Goal: Task Accomplishment & Management: Manage account settings

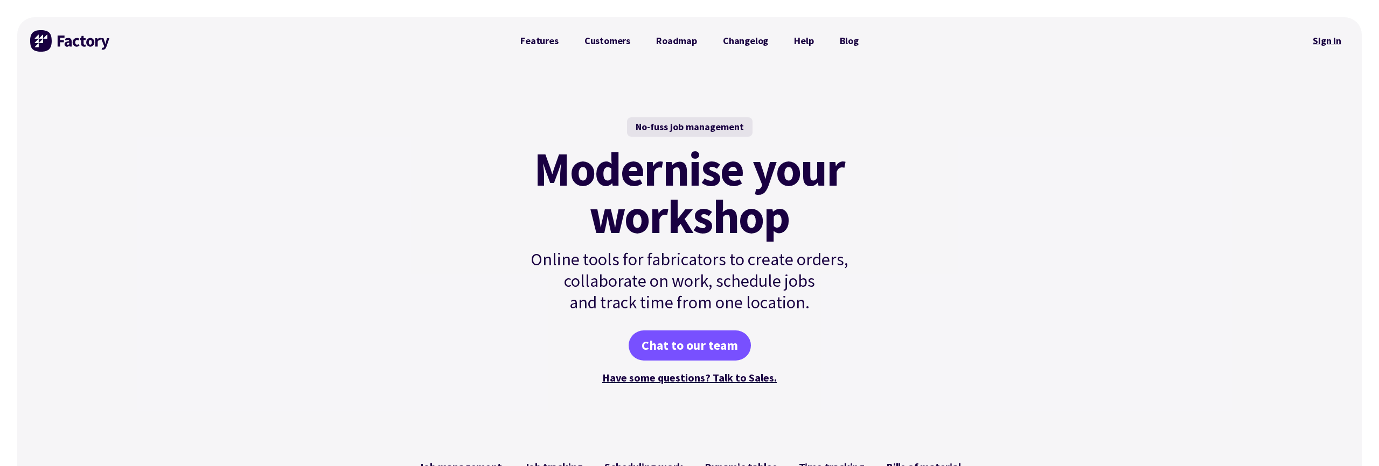
click at [1312, 44] on link "Sign in" at bounding box center [1327, 41] width 44 height 25
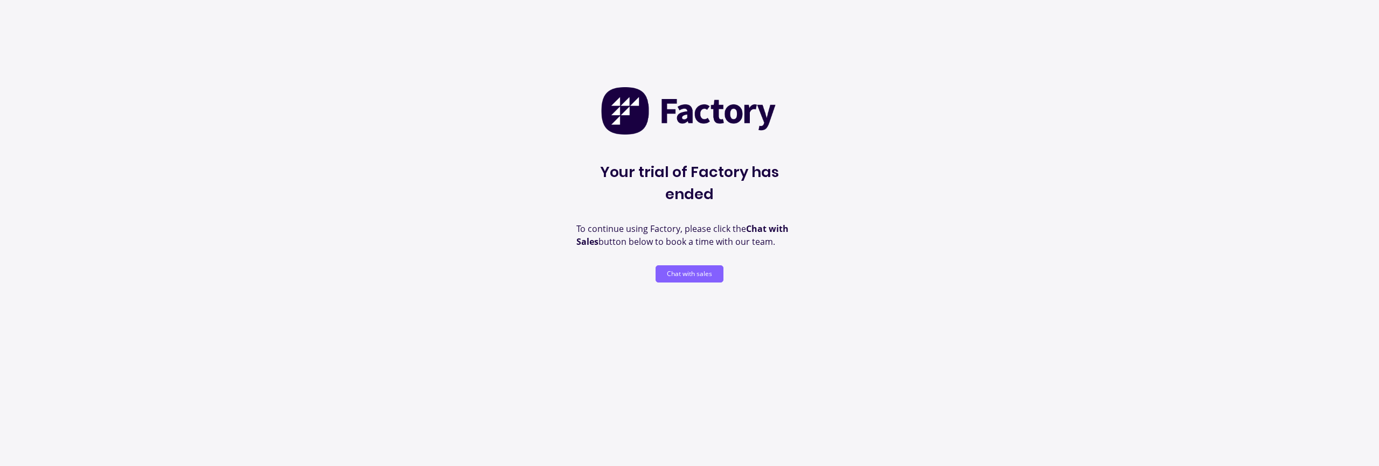
click at [689, 266] on button "Chat with sales" at bounding box center [690, 274] width 68 height 17
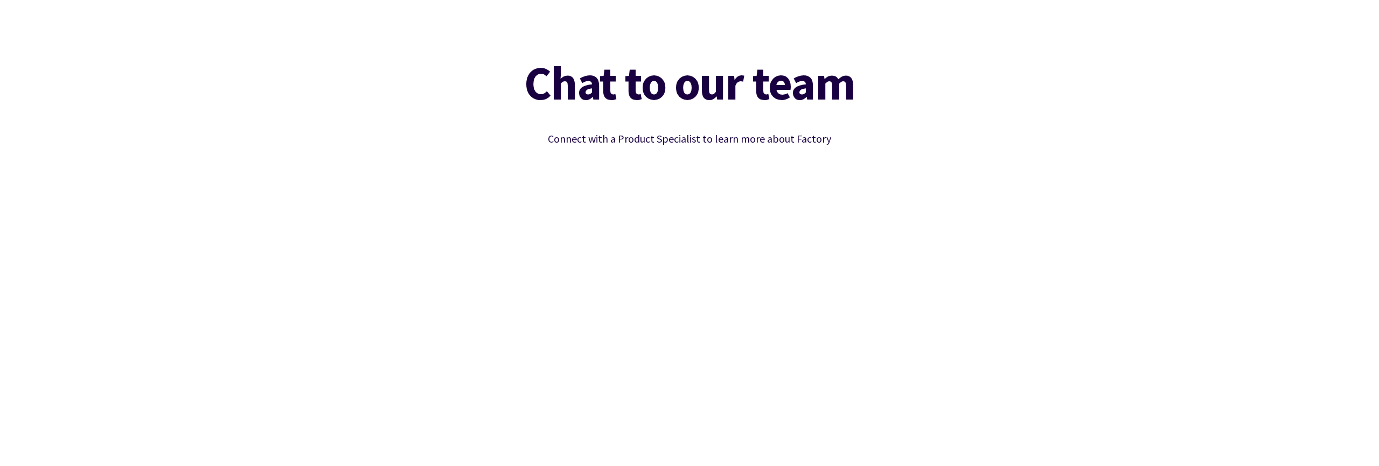
scroll to position [338, 0]
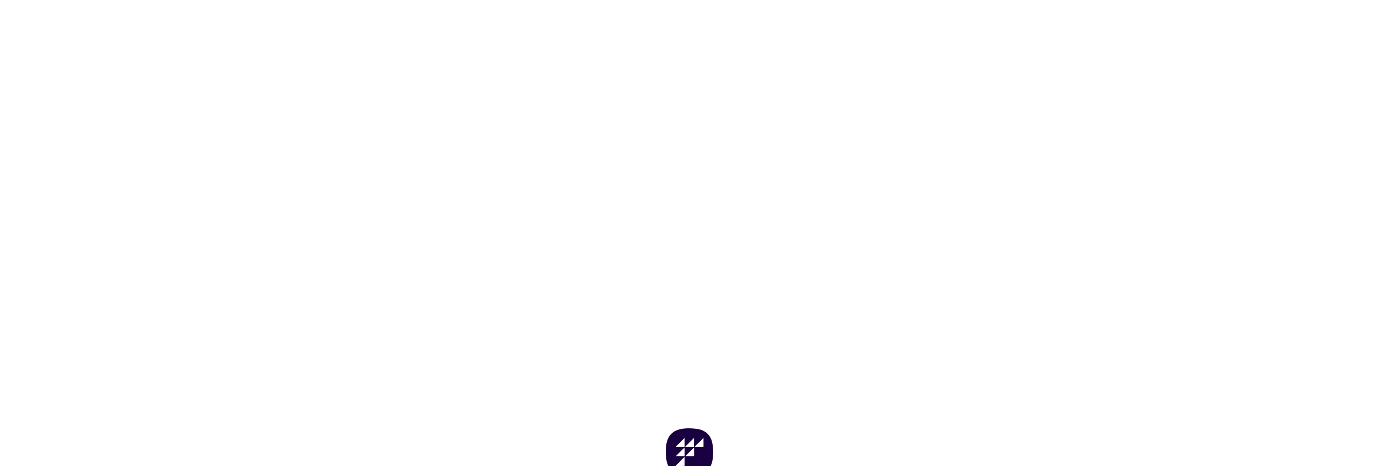
click at [1134, 254] on div "Chat to our team Connect with a Product Specialist to learn more about Factory" at bounding box center [689, 51] width 1344 height 615
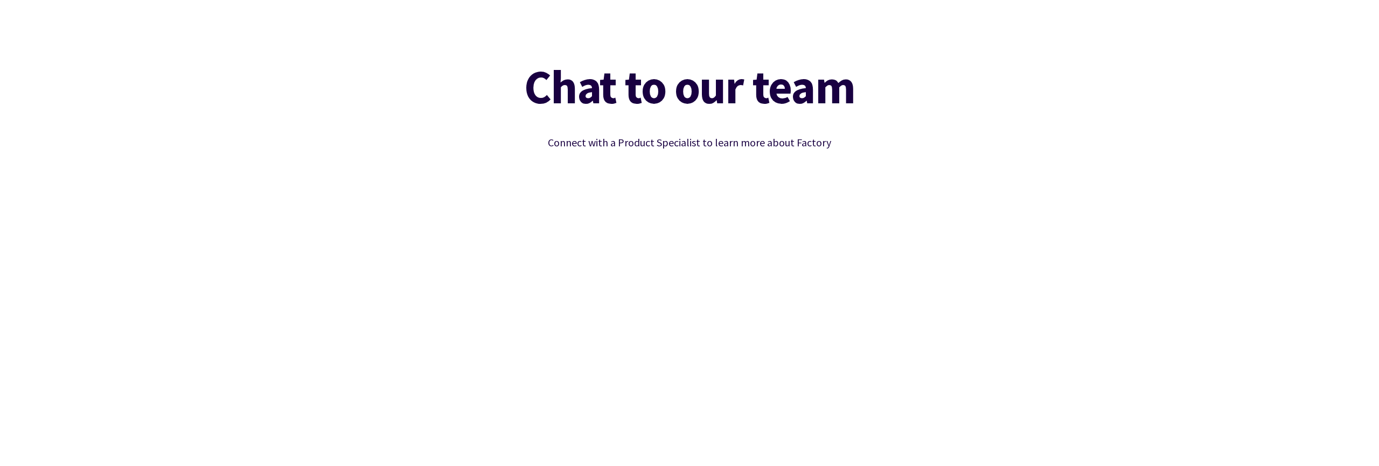
scroll to position [0, 0]
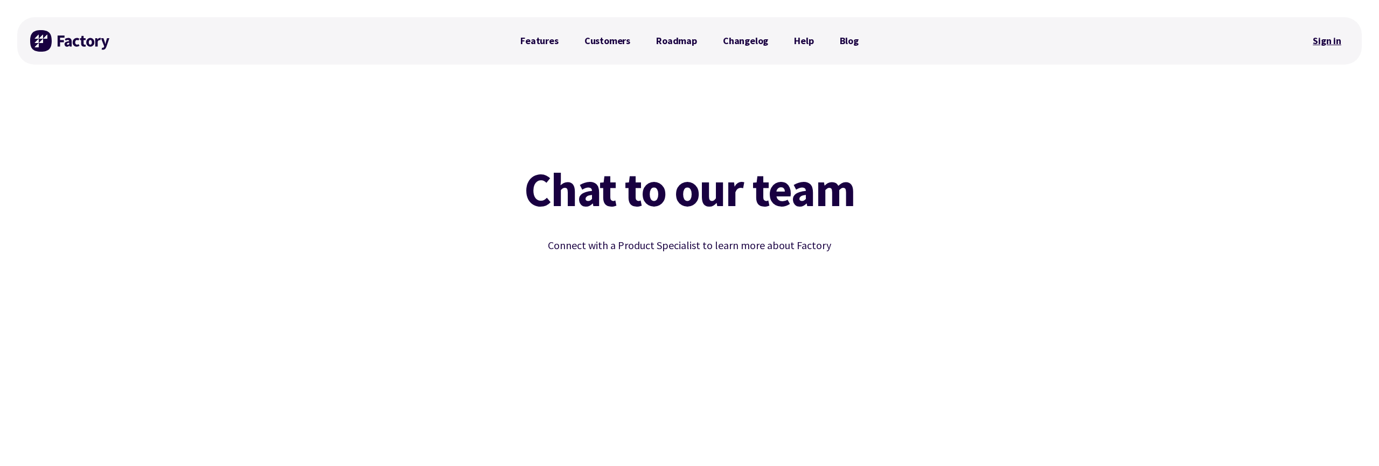
click at [1328, 46] on link "Sign in" at bounding box center [1327, 41] width 44 height 25
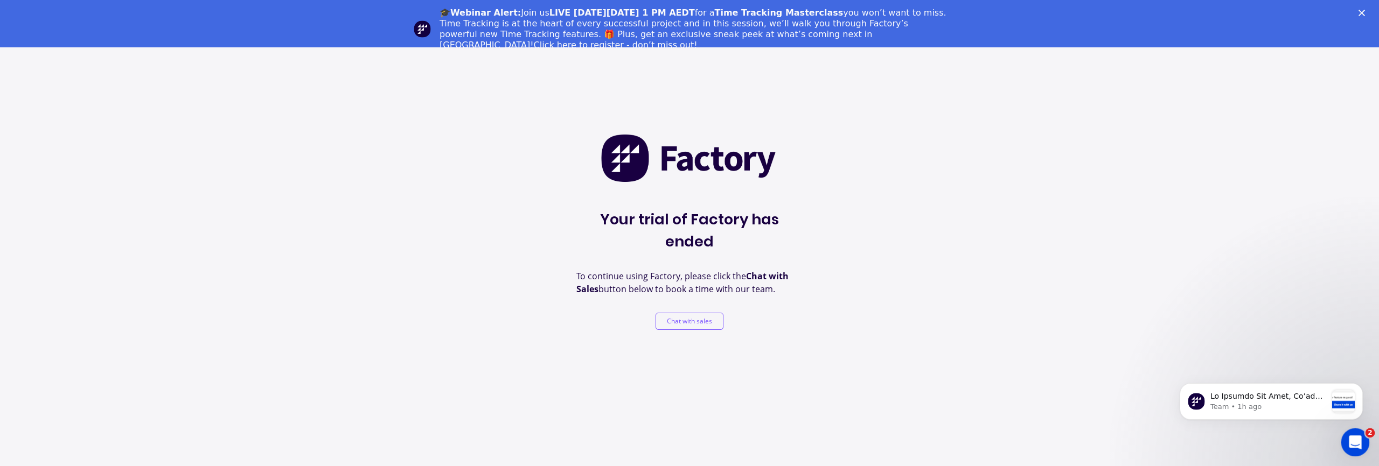
click at [1357, 443] on icon "Open Intercom Messenger" at bounding box center [1354, 442] width 18 height 18
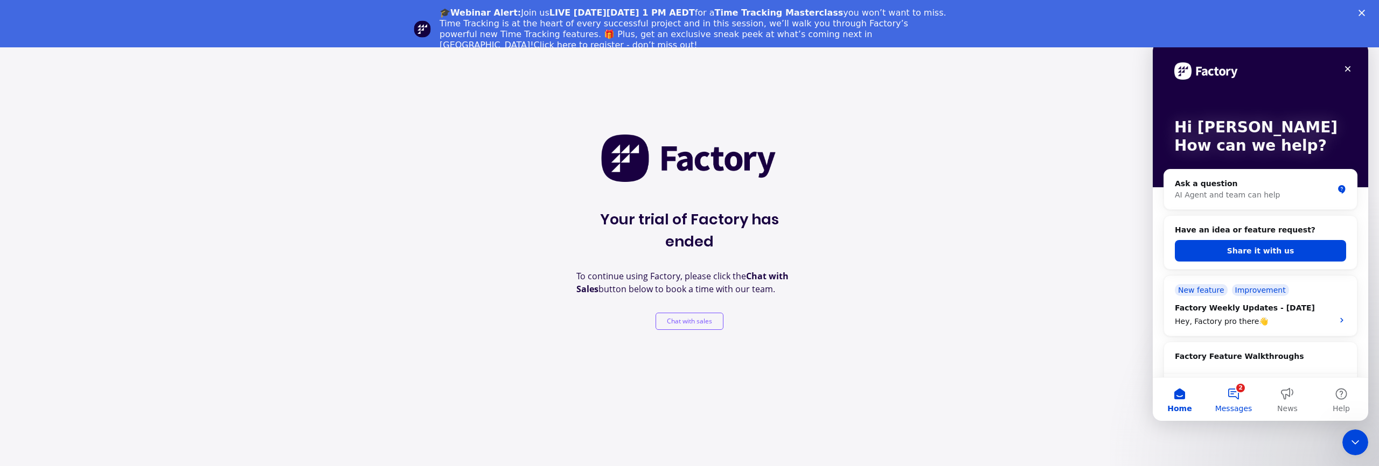
click at [1225, 398] on button "2 Messages" at bounding box center [1234, 399] width 54 height 43
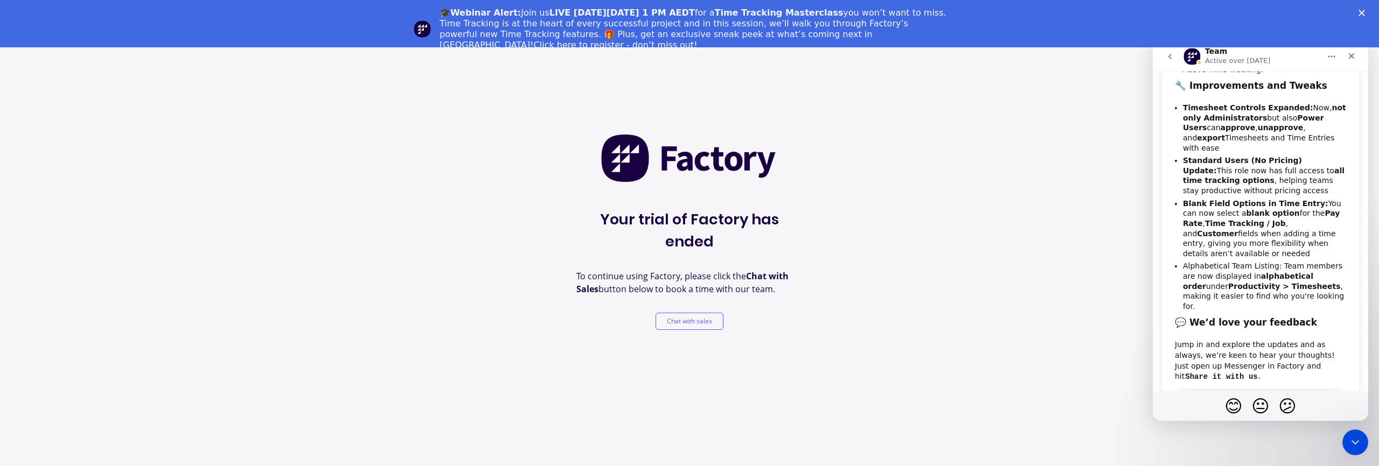
scroll to position [370, 0]
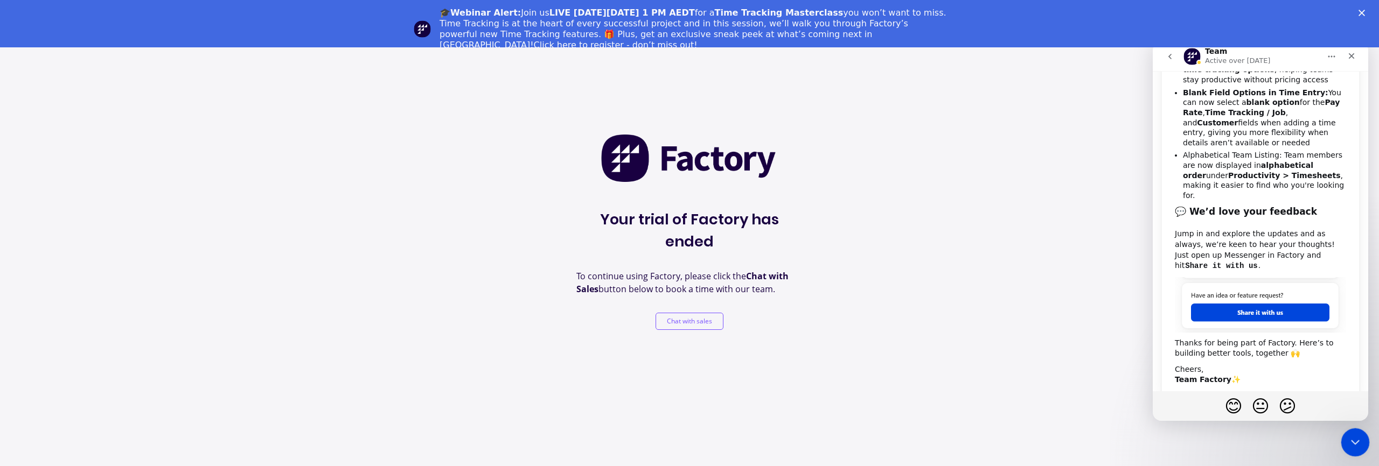
click at [1361, 443] on div "Close Intercom Messenger" at bounding box center [1354, 441] width 26 height 26
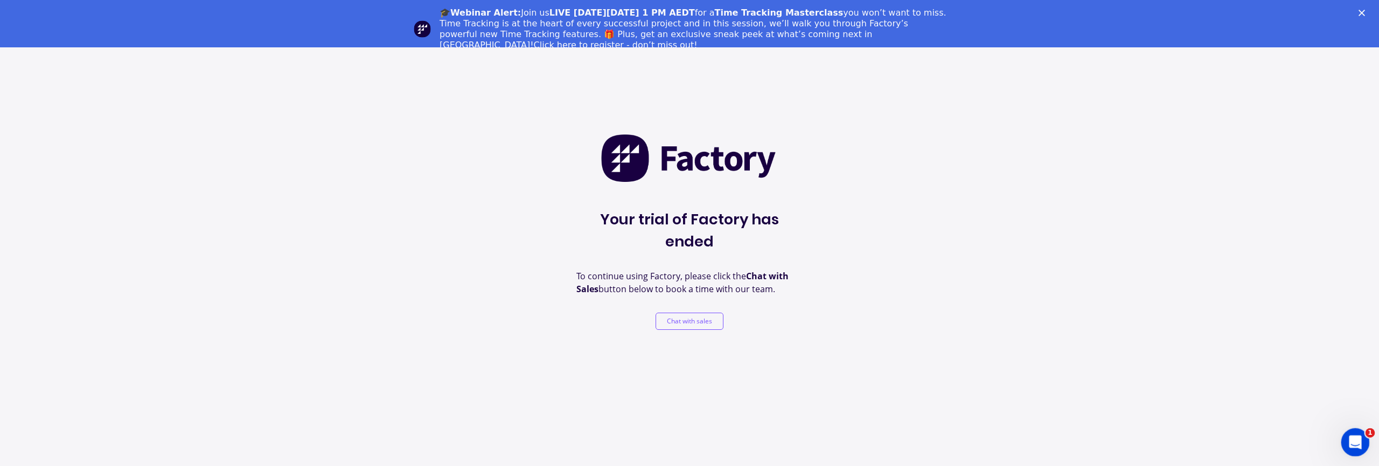
click at [1342, 436] on div "Open Intercom Messenger" at bounding box center [1354, 441] width 36 height 36
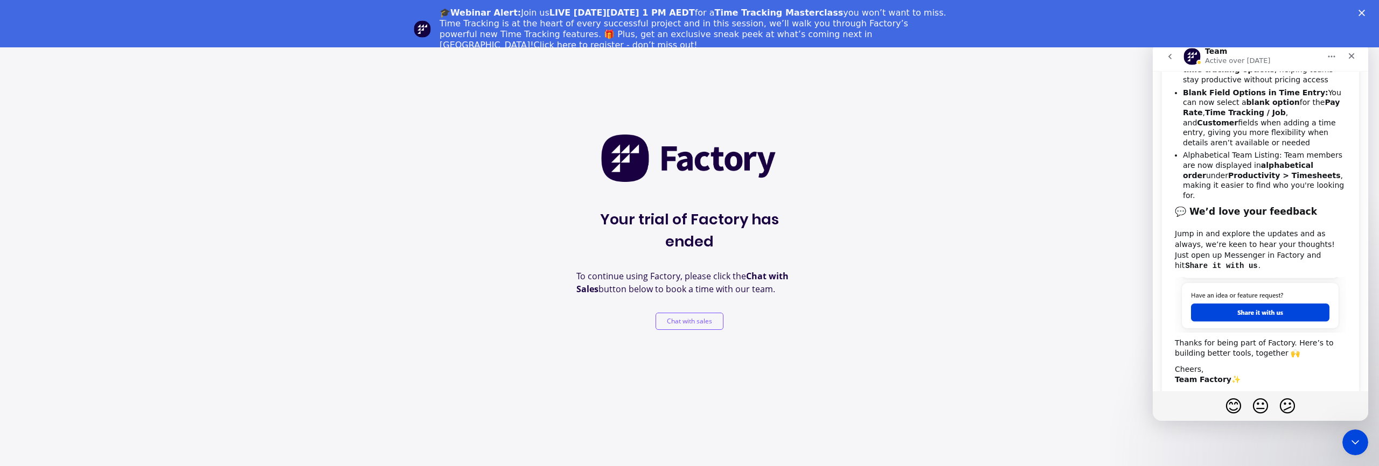
click at [1169, 60] on icon "go back" at bounding box center [1170, 56] width 9 height 9
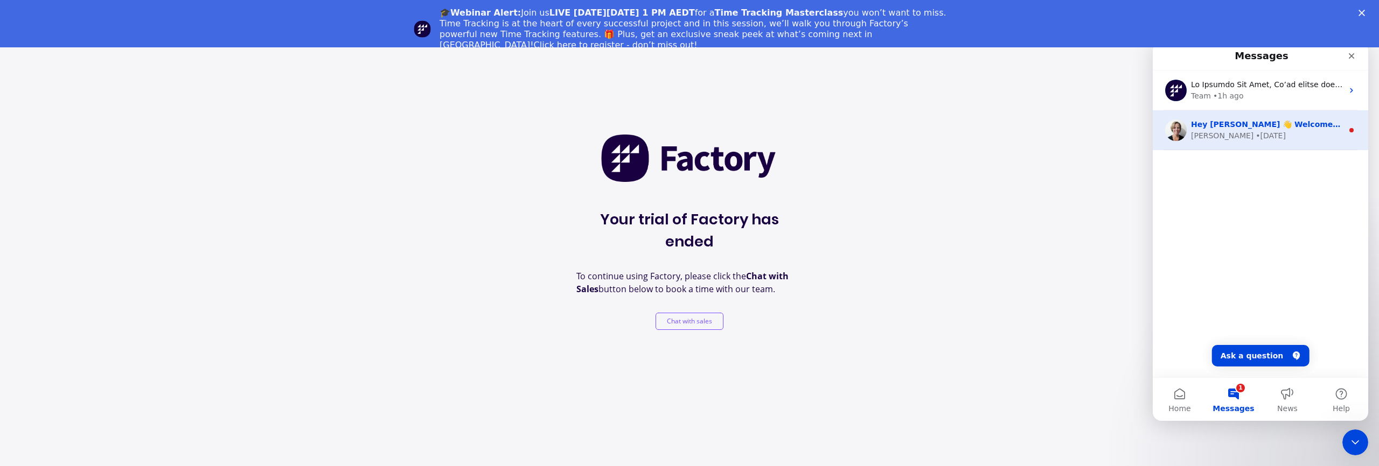
scroll to position [0, 0]
click at [1283, 134] on div "Cathy • 5w ago" at bounding box center [1267, 135] width 152 height 11
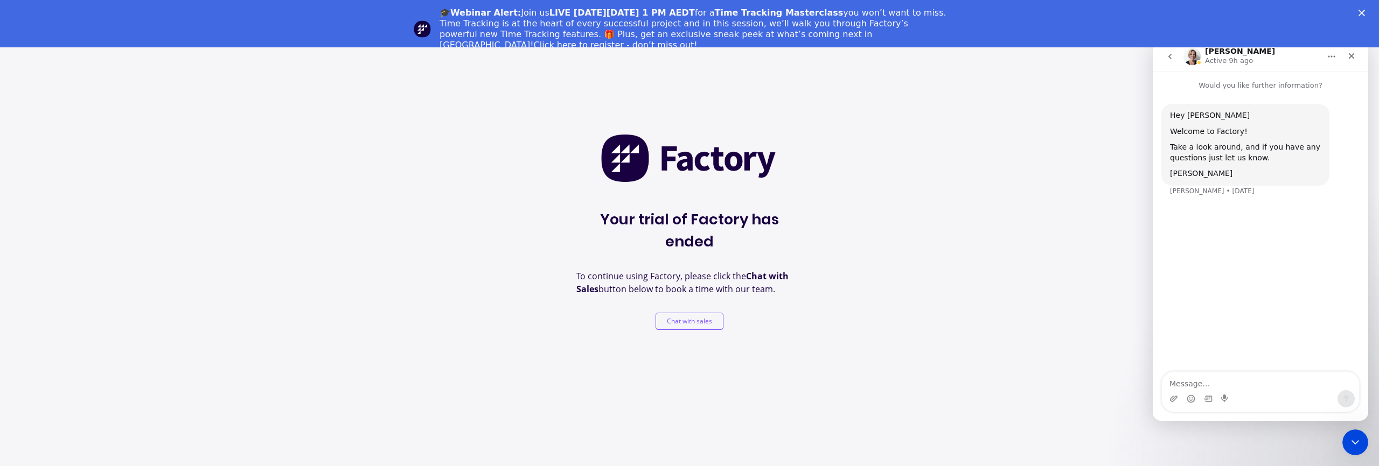
click at [1166, 60] on icon "go back" at bounding box center [1170, 56] width 9 height 9
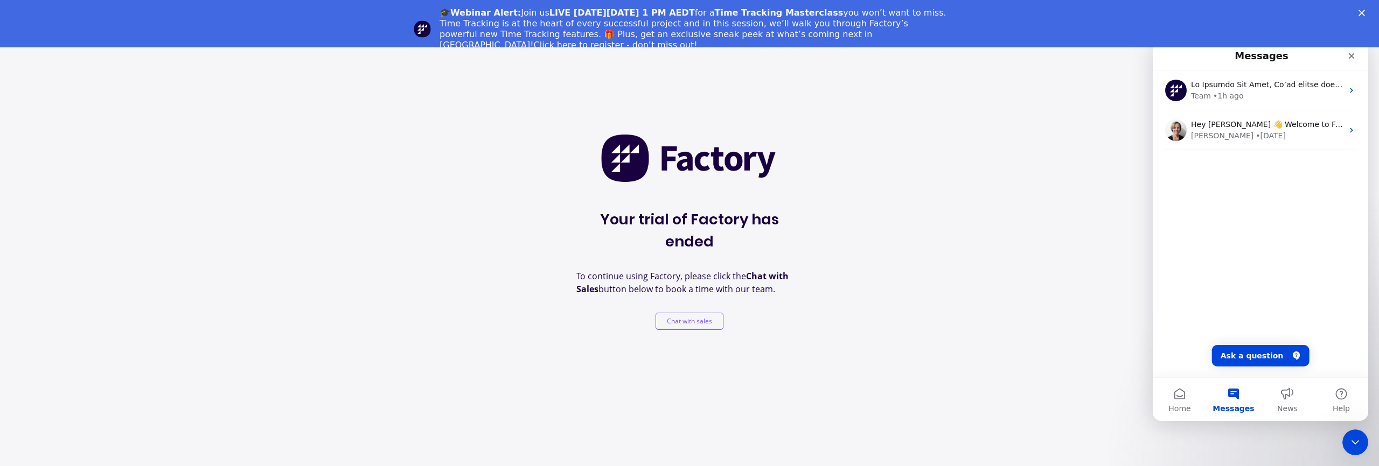
click at [991, 184] on div "Your trial of Factory has ended To continue using Factory, please click the Cha…" at bounding box center [689, 280] width 1379 height 466
click at [1292, 405] on span "News" at bounding box center [1287, 409] width 20 height 8
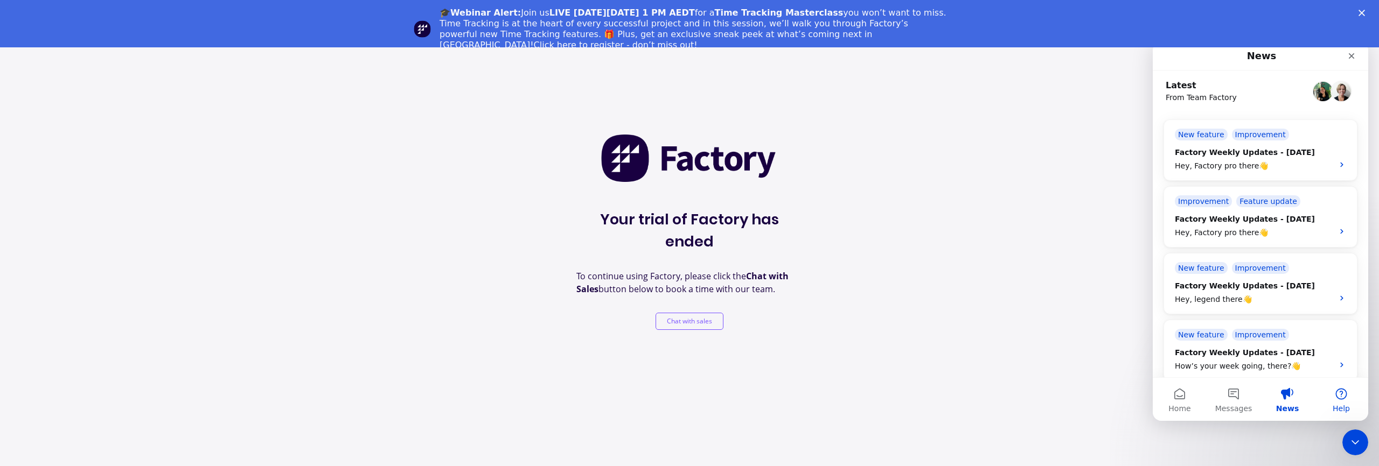
click at [1333, 405] on span "Help" at bounding box center [1341, 409] width 17 height 8
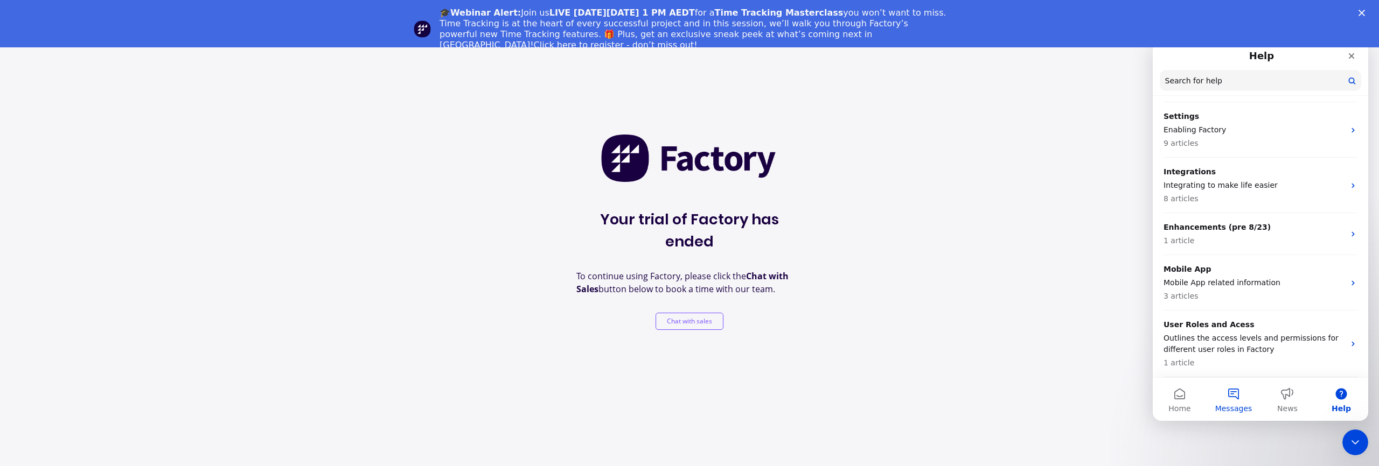
scroll to position [33, 0]
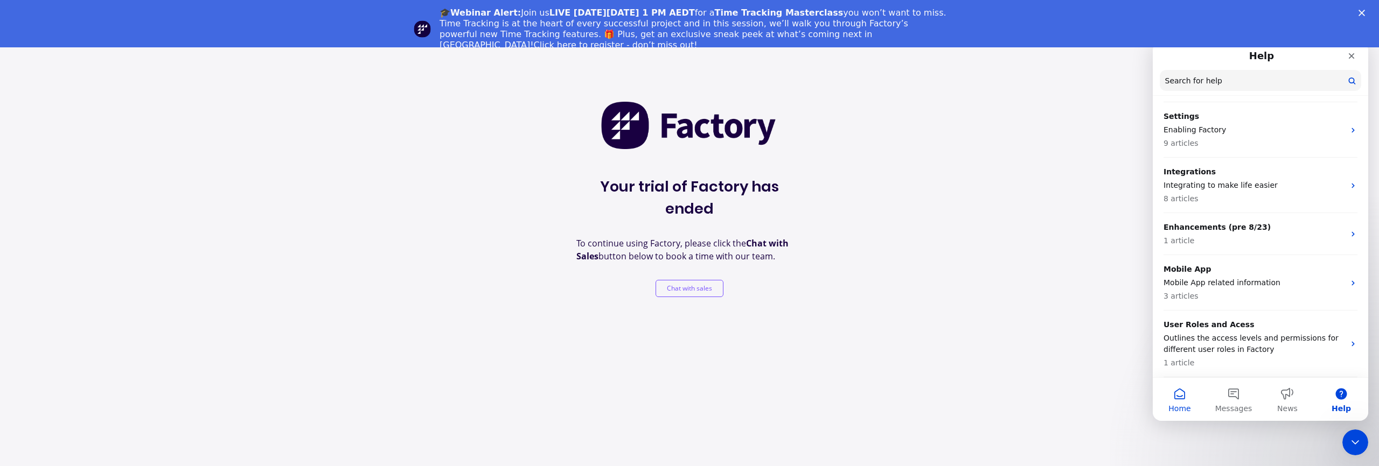
click at [1175, 400] on button "Home" at bounding box center [1180, 399] width 54 height 43
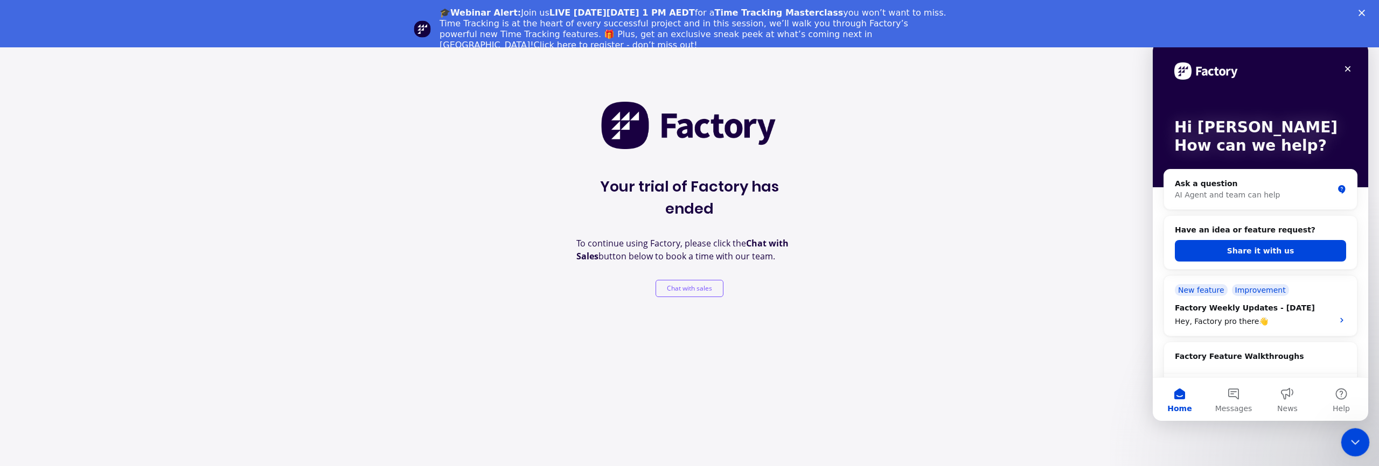
click at [1351, 442] on icon "Close Intercom Messenger" at bounding box center [1353, 441] width 13 height 13
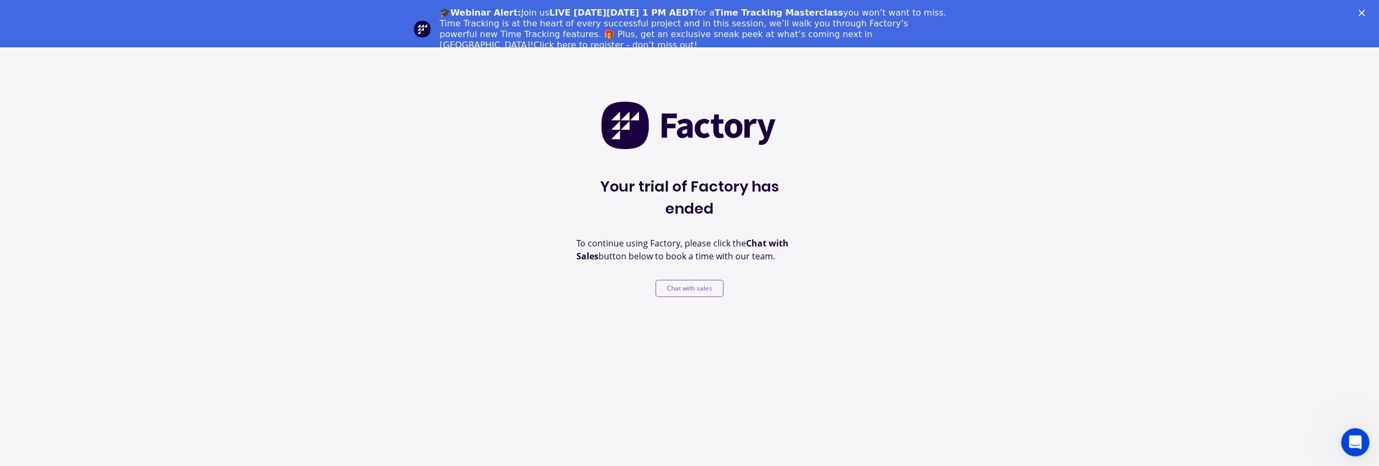
click at [1351, 442] on icon "Open Intercom Messenger" at bounding box center [1354, 442] width 18 height 18
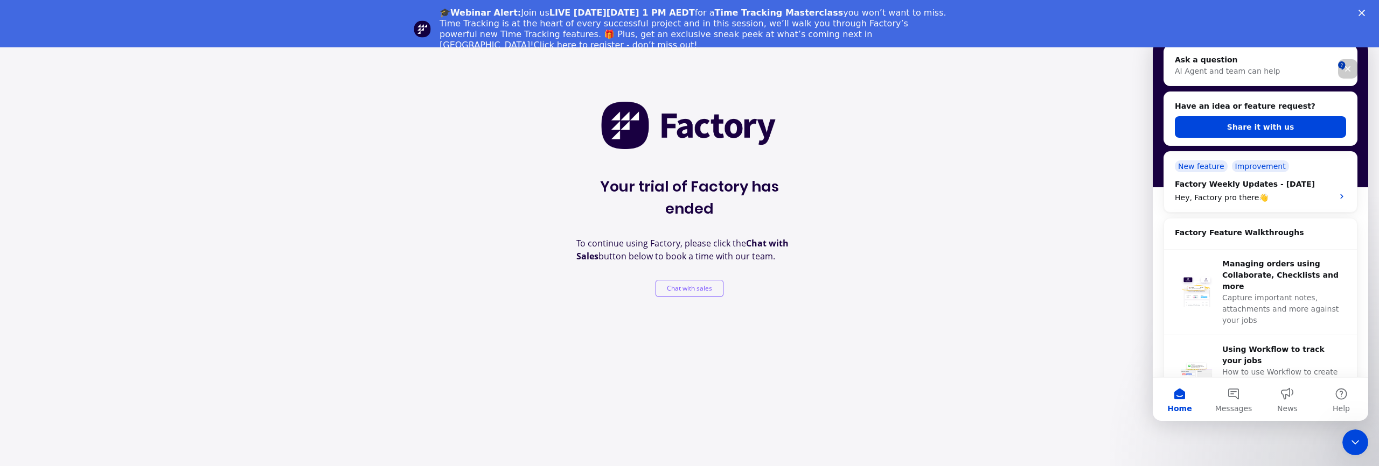
scroll to position [0, 0]
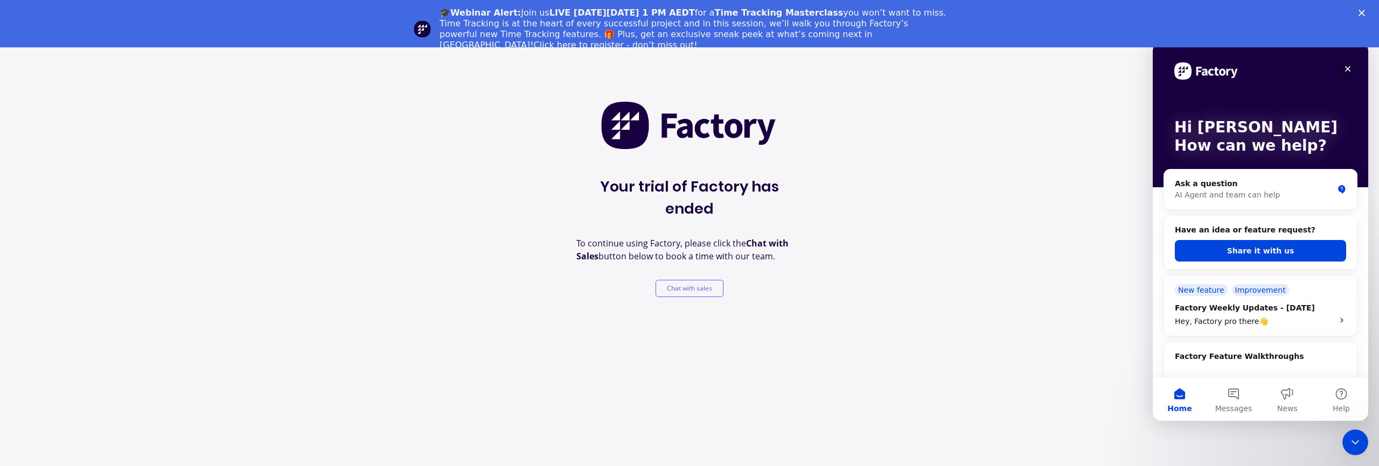
drag, startPoint x: 1348, startPoint y: 67, endPoint x: 2500, endPoint y: 109, distance: 1153.4
click at [1348, 67] on icon "Close" at bounding box center [1347, 69] width 9 height 9
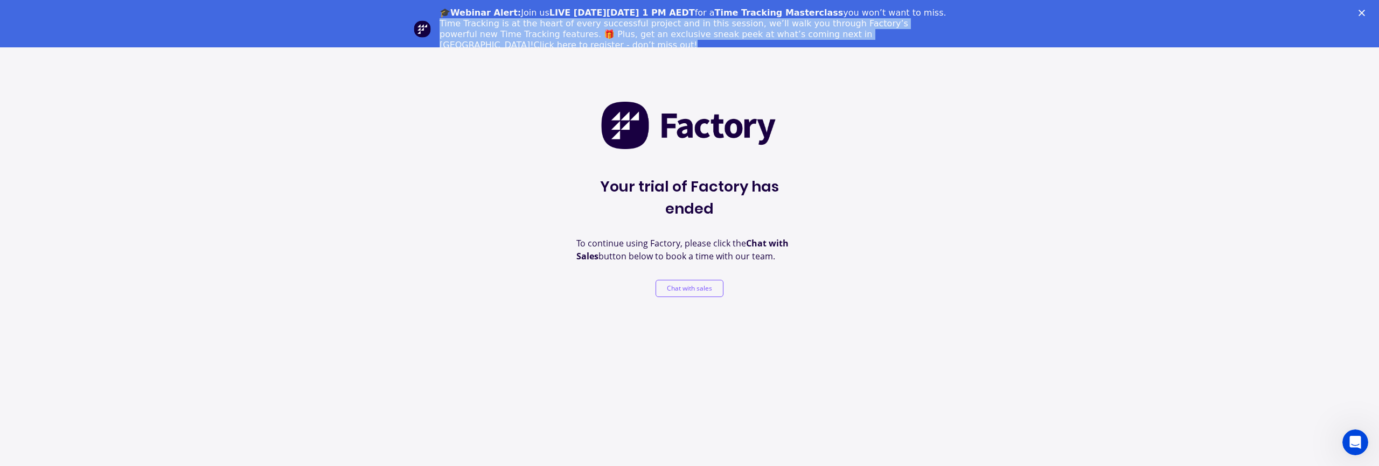
click at [1360, 16] on div "🎓Webinar Alert: Join us LIVE on Thursday, October 16 at 1 PM AEDT for a Time Tr…" at bounding box center [689, 29] width 1379 height 50
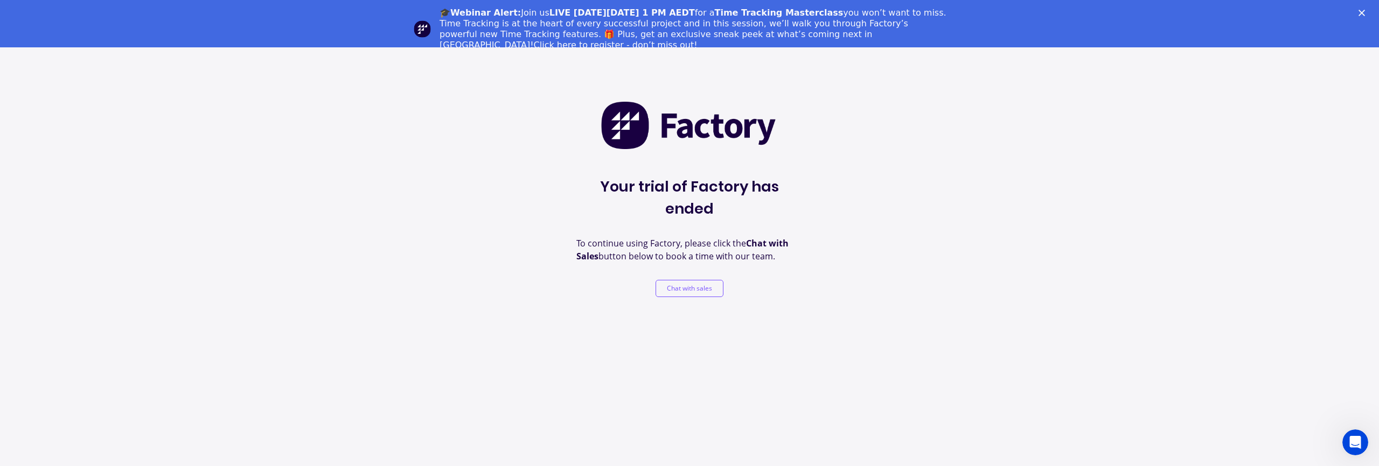
click at [1361, 15] on icon "Close" at bounding box center [1361, 13] width 6 height 6
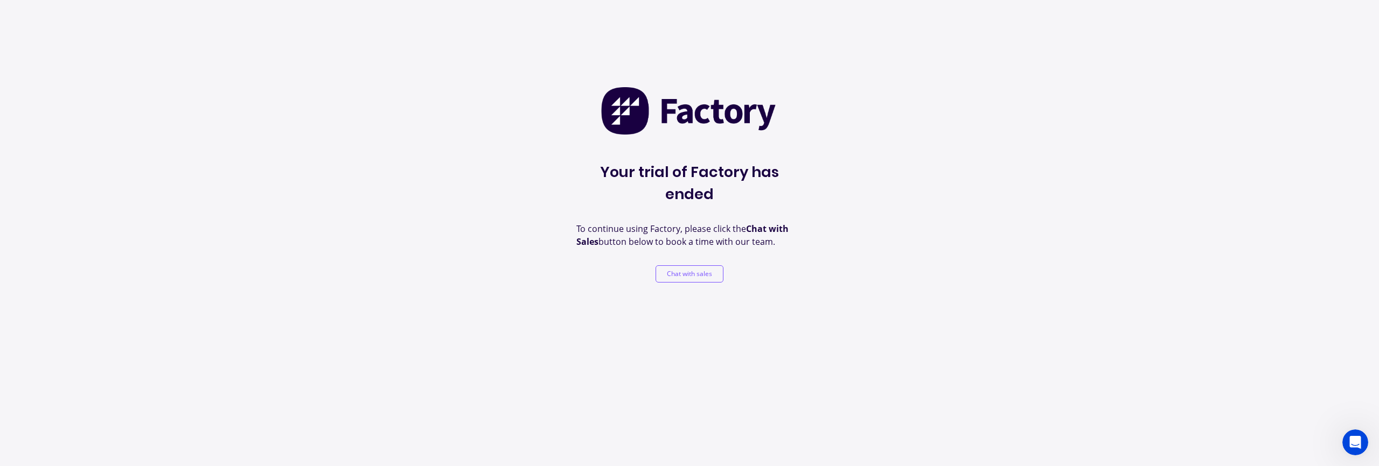
drag, startPoint x: 482, startPoint y: 285, endPoint x: 416, endPoint y: 226, distance: 89.2
click at [482, 285] on div "Your trial of Factory has ended To continue using Factory, please click the Cha…" at bounding box center [689, 233] width 1379 height 466
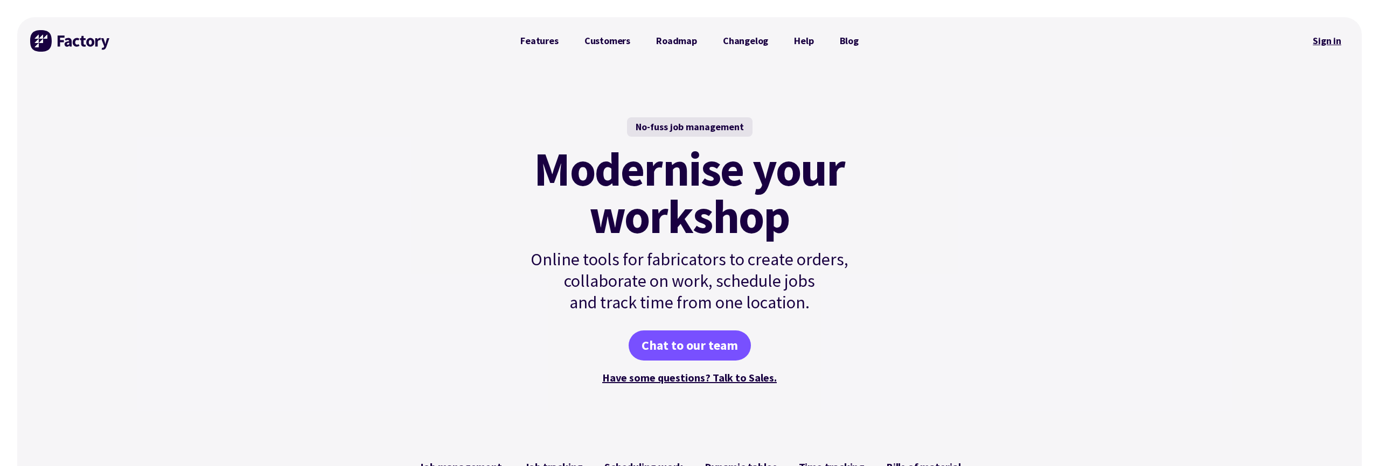
click at [1326, 39] on link "Sign in" at bounding box center [1327, 41] width 44 height 25
click at [60, 39] on img at bounding box center [70, 41] width 81 height 22
click at [621, 45] on link "Customers" at bounding box center [607, 41] width 72 height 22
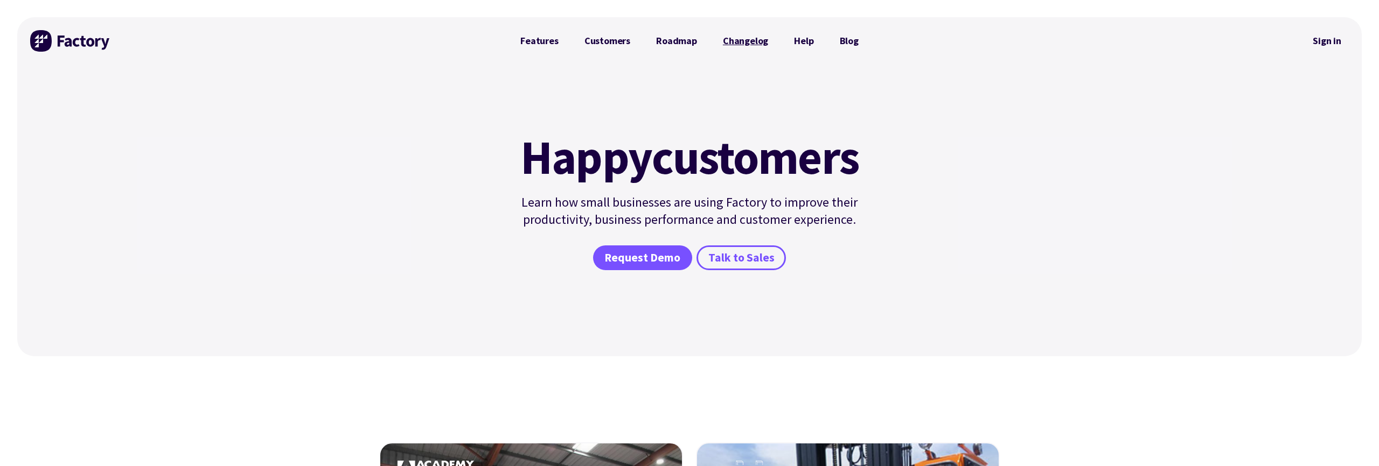
click at [732, 43] on link "Changelog" at bounding box center [745, 41] width 71 height 22
click at [806, 42] on link "Help" at bounding box center [803, 41] width 45 height 22
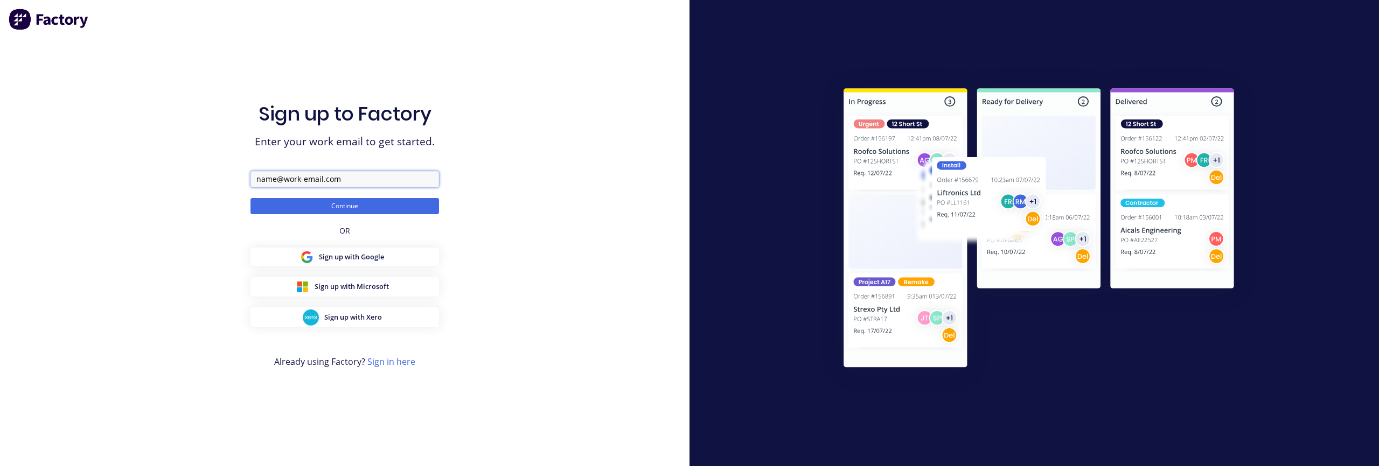
click at [320, 179] on input "text" at bounding box center [344, 179] width 189 height 16
type input "[PERSON_NAME][EMAIL_ADDRESS][DOMAIN_NAME]"
click at [325, 207] on button "Continue" at bounding box center [344, 206] width 189 height 16
click at [394, 207] on button "Continue" at bounding box center [344, 206] width 189 height 16
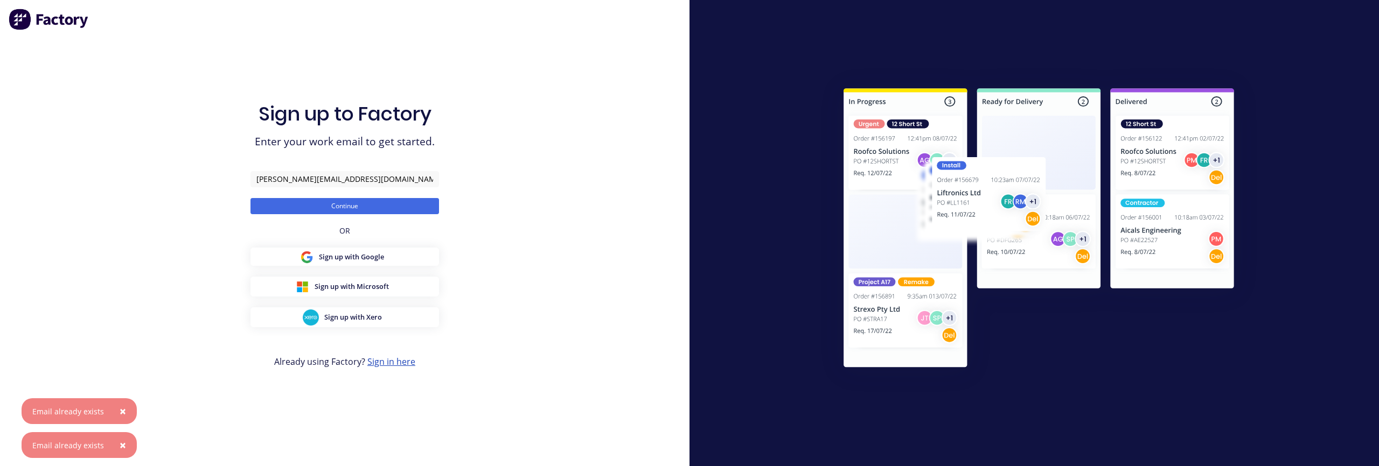
click at [401, 360] on link "Sign in here" at bounding box center [391, 362] width 48 height 12
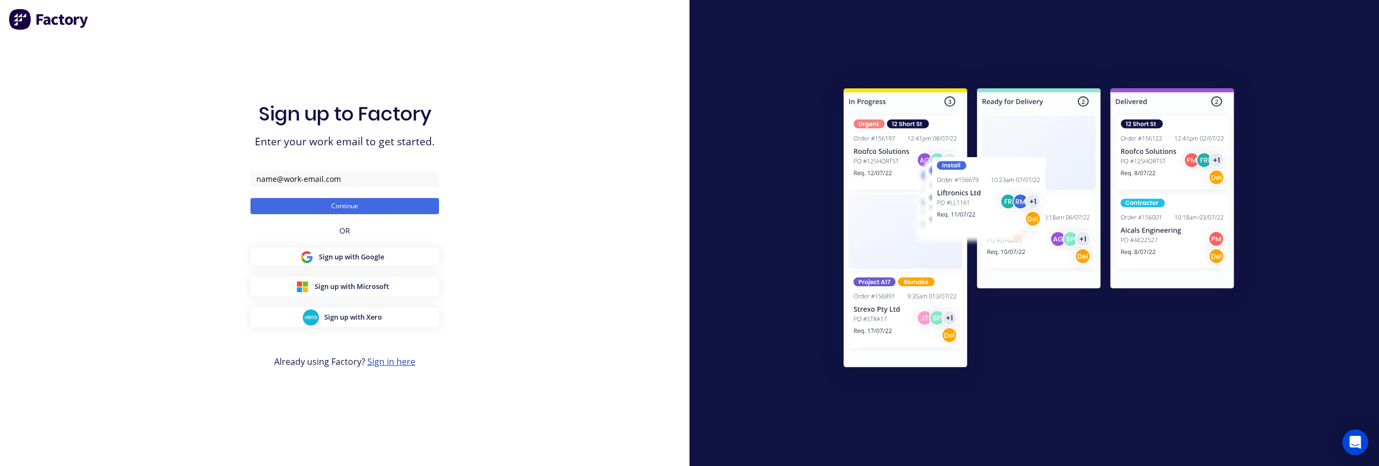
click at [382, 361] on link "Sign in here" at bounding box center [391, 362] width 48 height 12
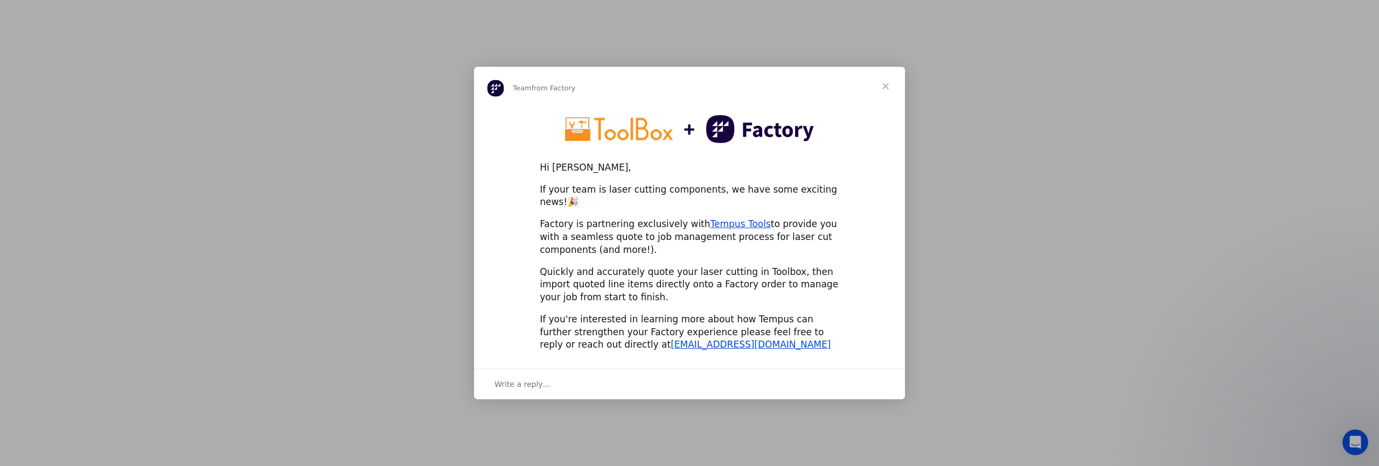
click at [889, 93] on span "Close" at bounding box center [885, 86] width 39 height 39
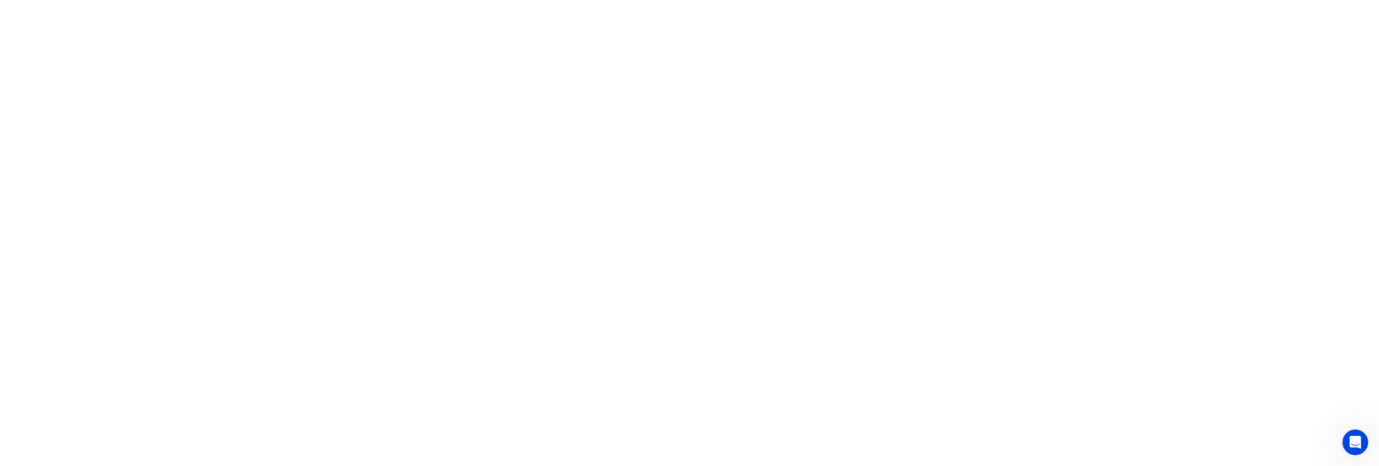
click at [568, 0] on html at bounding box center [689, 0] width 1379 height 0
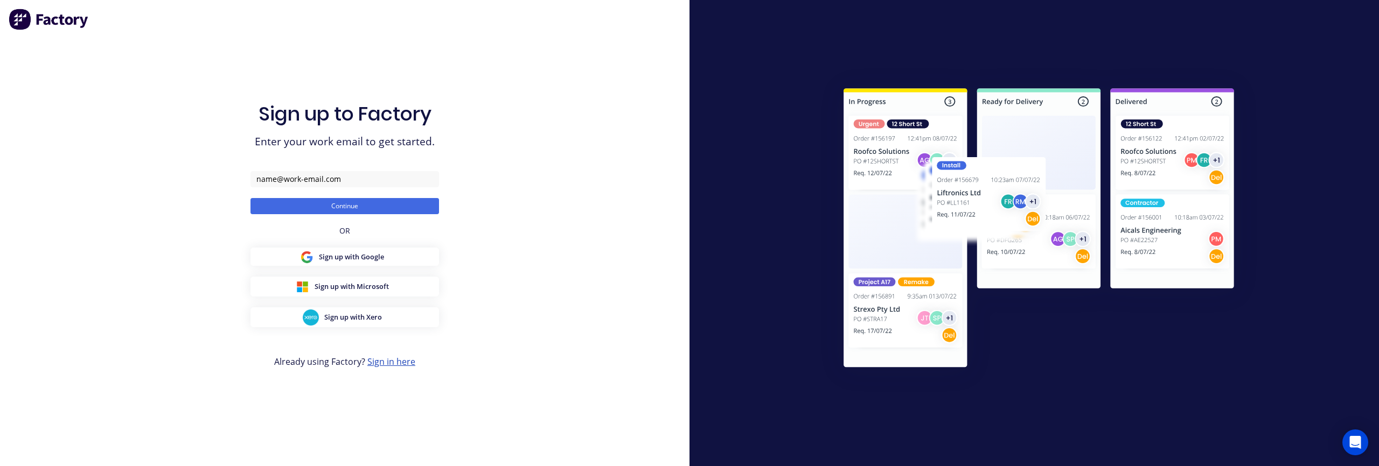
click at [396, 357] on link "Sign in here" at bounding box center [391, 362] width 48 height 12
